Goal: Task Accomplishment & Management: Use online tool/utility

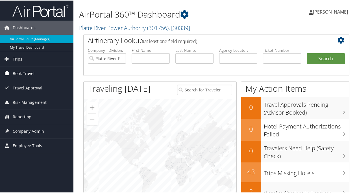
click at [28, 71] on span "Book Travel" at bounding box center [24, 73] width 22 height 14
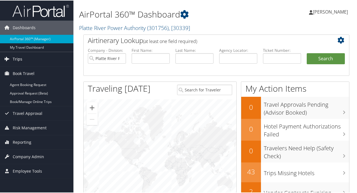
click at [20, 64] on span "Trips" at bounding box center [18, 58] width 10 height 14
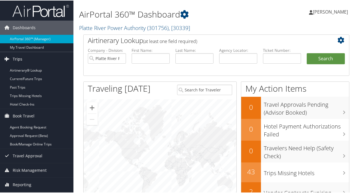
click at [20, 61] on span "Trips" at bounding box center [18, 58] width 10 height 14
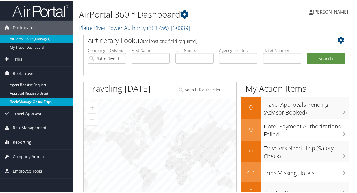
click at [40, 102] on link "Book/Manage Online Trips" at bounding box center [36, 101] width 73 height 8
click at [38, 103] on link "Book/Manage Online Trips" at bounding box center [36, 101] width 73 height 8
